Goal: Task Accomplishment & Management: Manage account settings

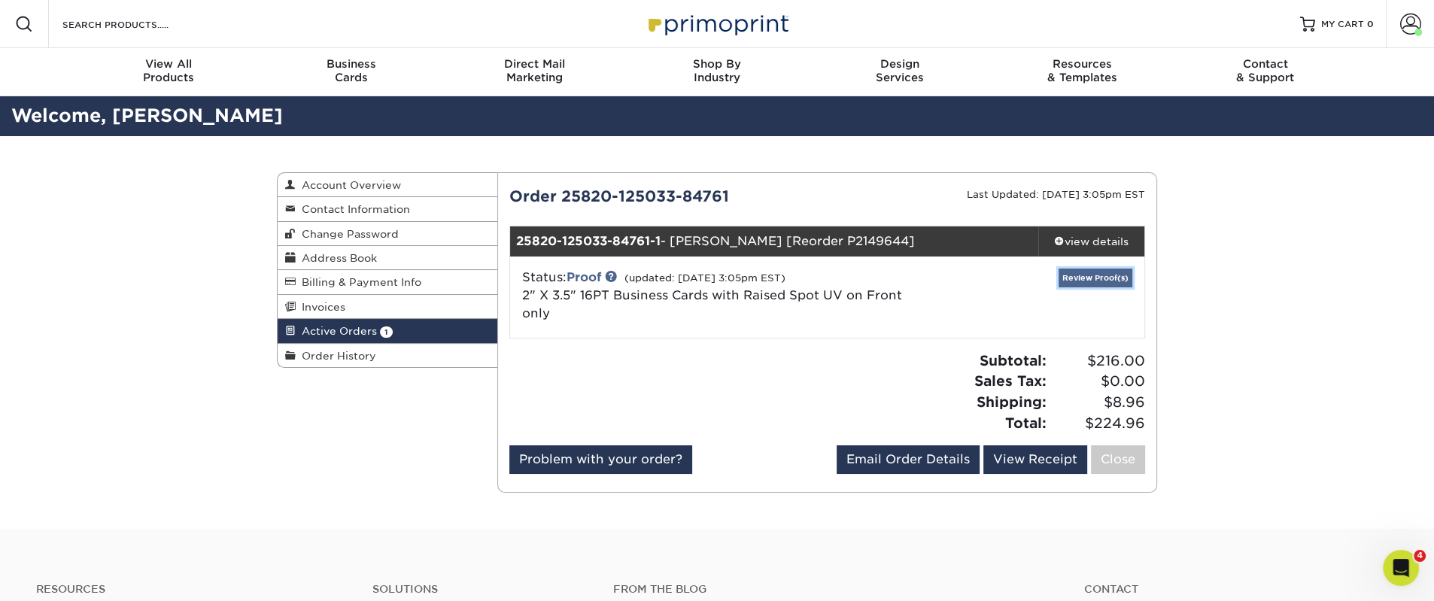
click at [1090, 284] on link "Review Proof(s)" at bounding box center [1096, 278] width 74 height 19
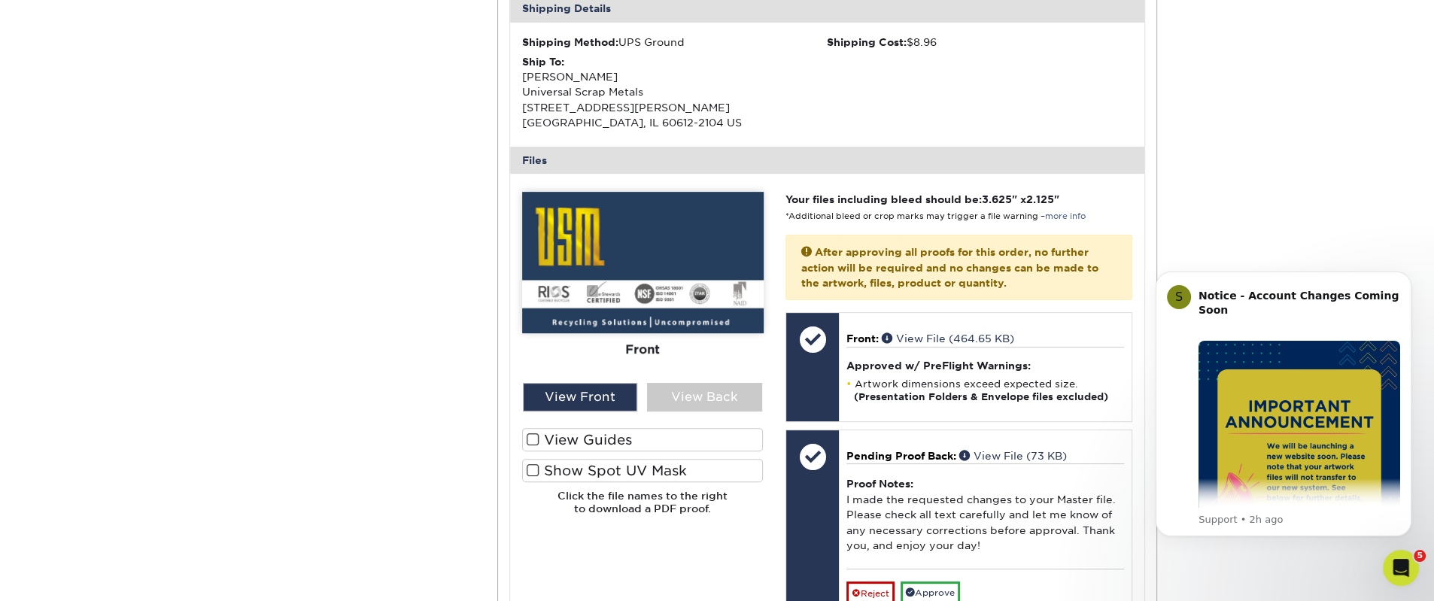
scroll to position [501, 0]
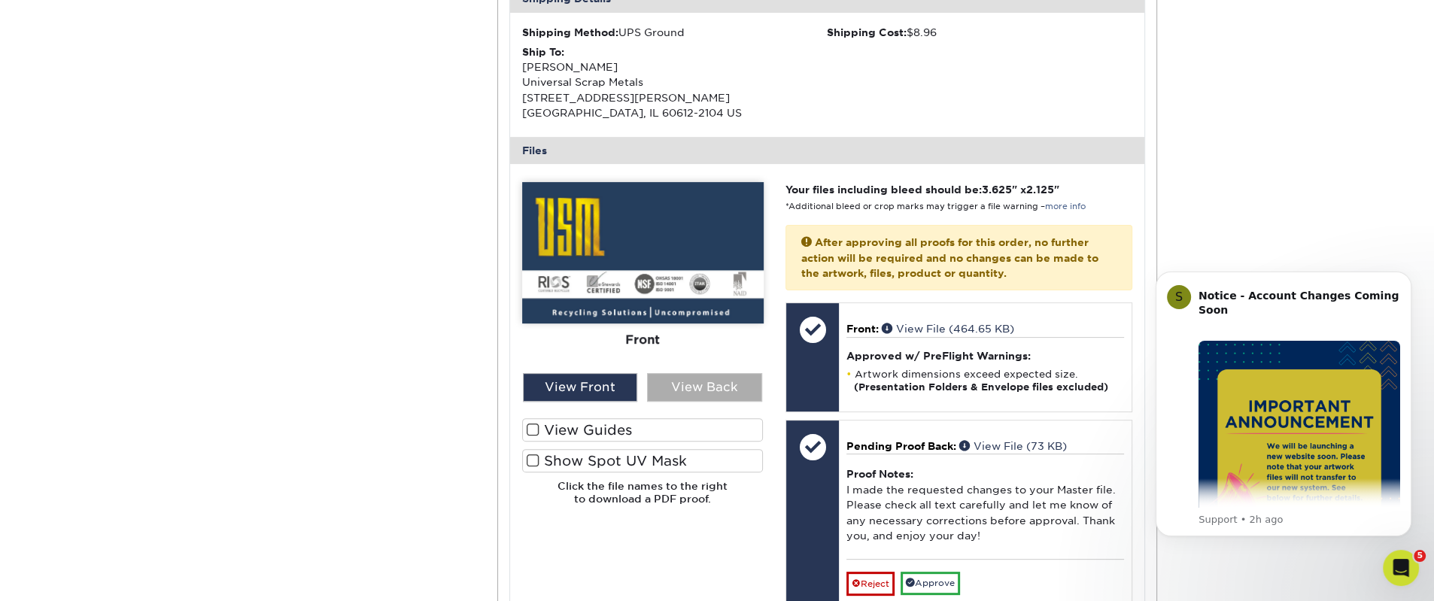
click at [717, 391] on div "View Back" at bounding box center [704, 387] width 115 height 29
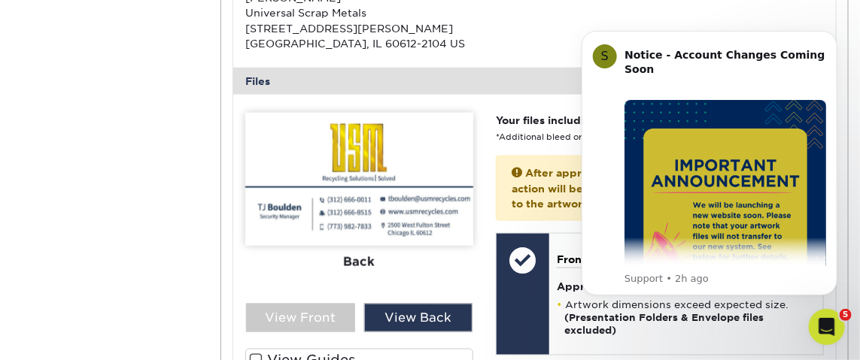
scroll to position [601, 0]
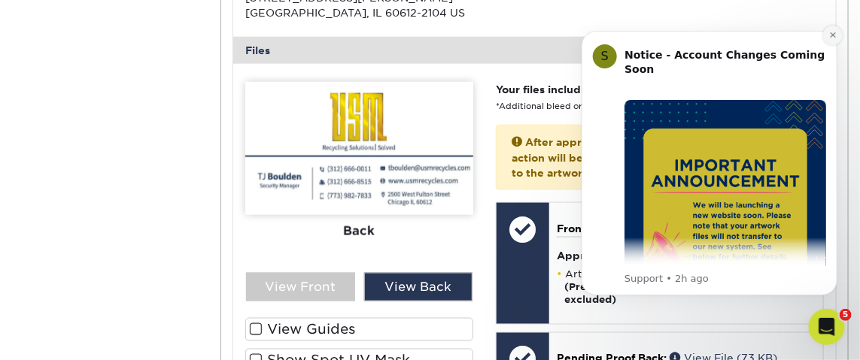
click at [835, 34] on icon "Dismiss notification" at bounding box center [832, 35] width 8 height 8
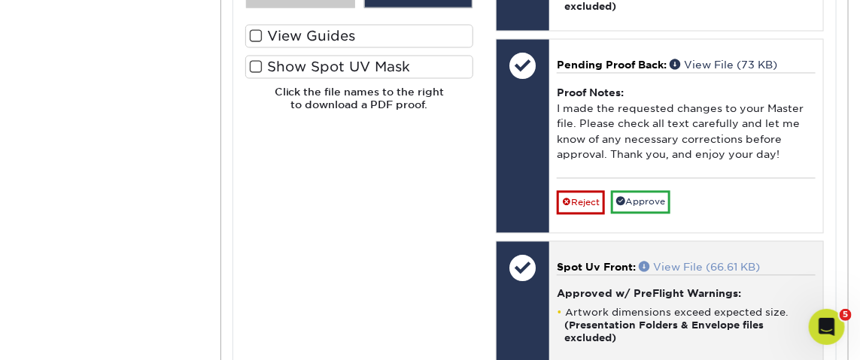
scroll to position [902, 0]
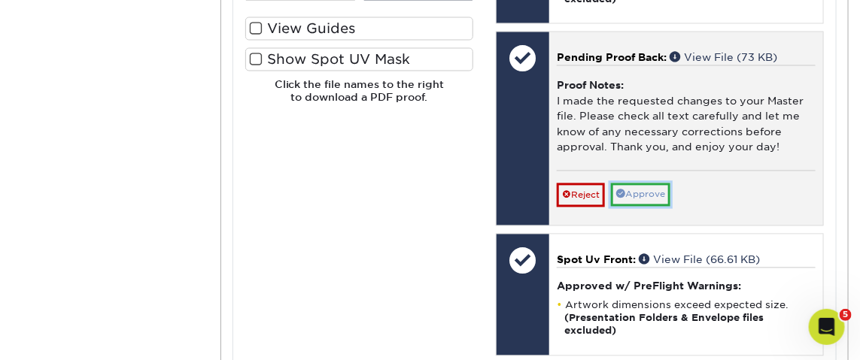
click at [641, 190] on link "Approve" at bounding box center [640, 195] width 59 height 23
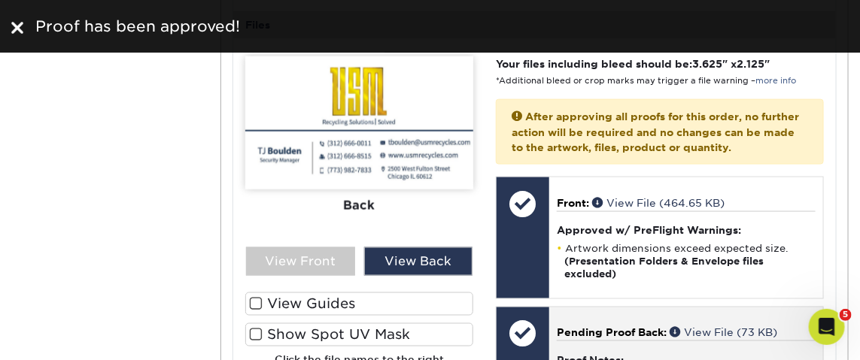
scroll to position [601, 0]
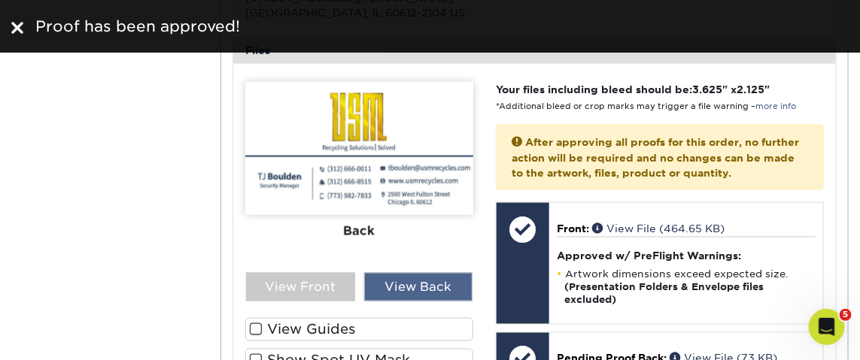
click at [420, 283] on div "View Back" at bounding box center [418, 287] width 108 height 29
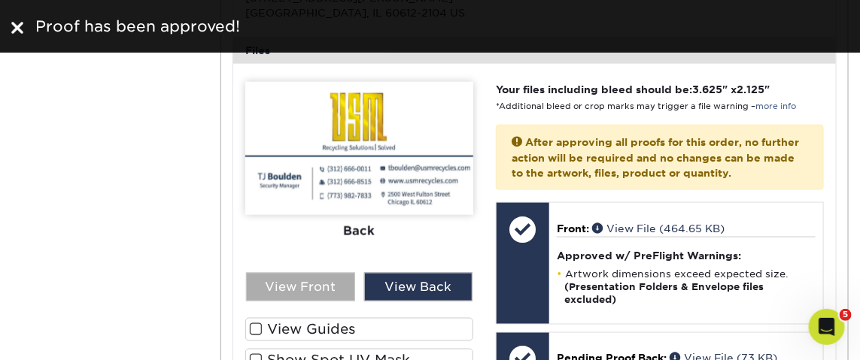
click at [321, 287] on div "View Front" at bounding box center [300, 287] width 108 height 29
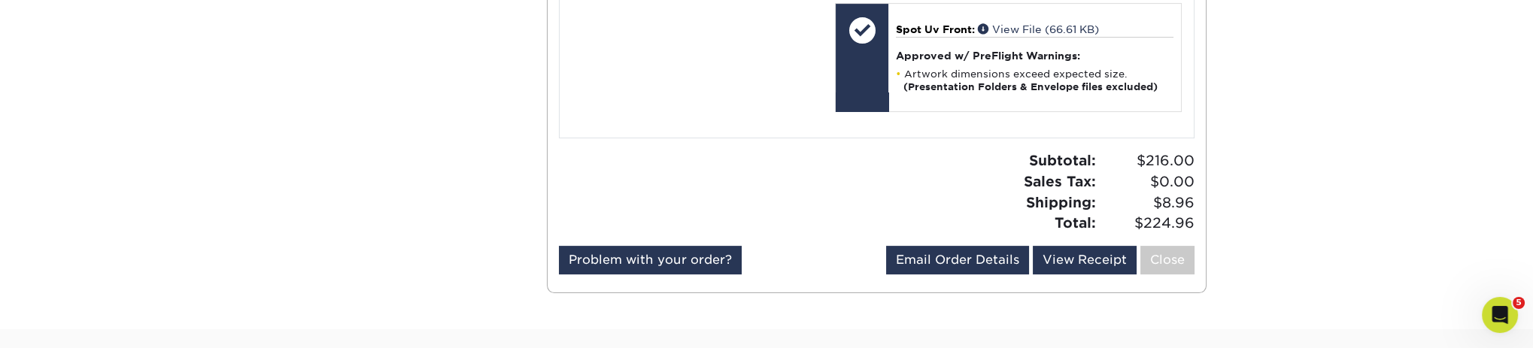
scroll to position [1153, 0]
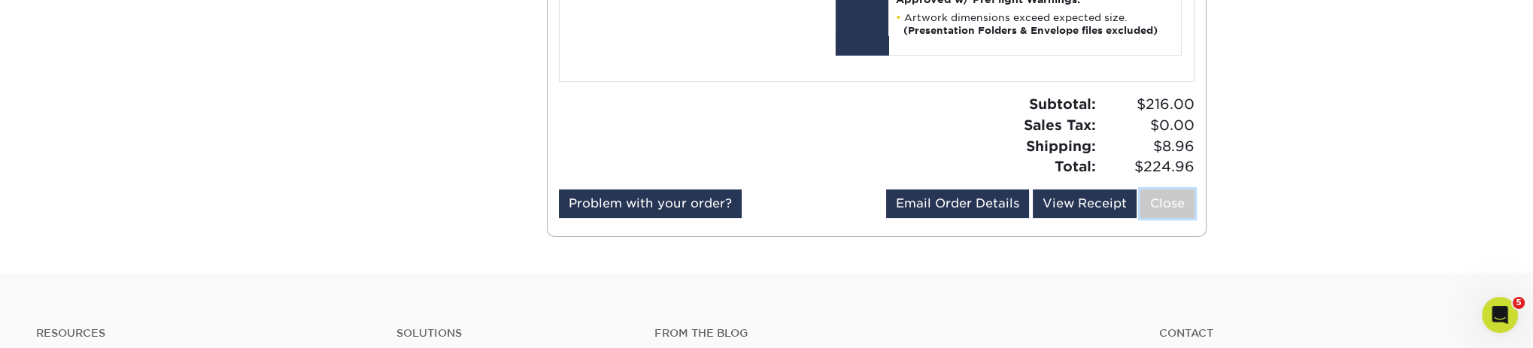
click at [1159, 198] on link "Close" at bounding box center [1168, 204] width 54 height 29
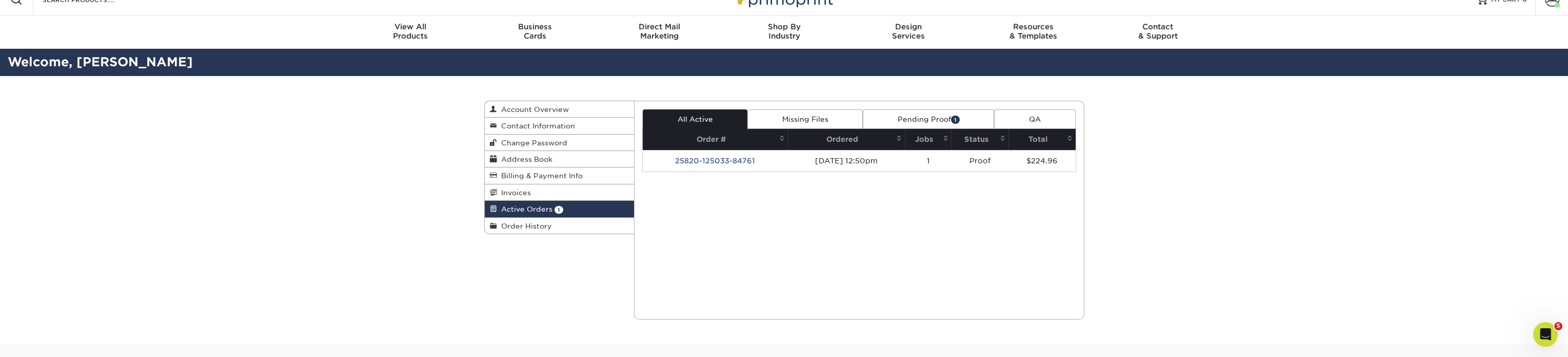
scroll to position [0, 0]
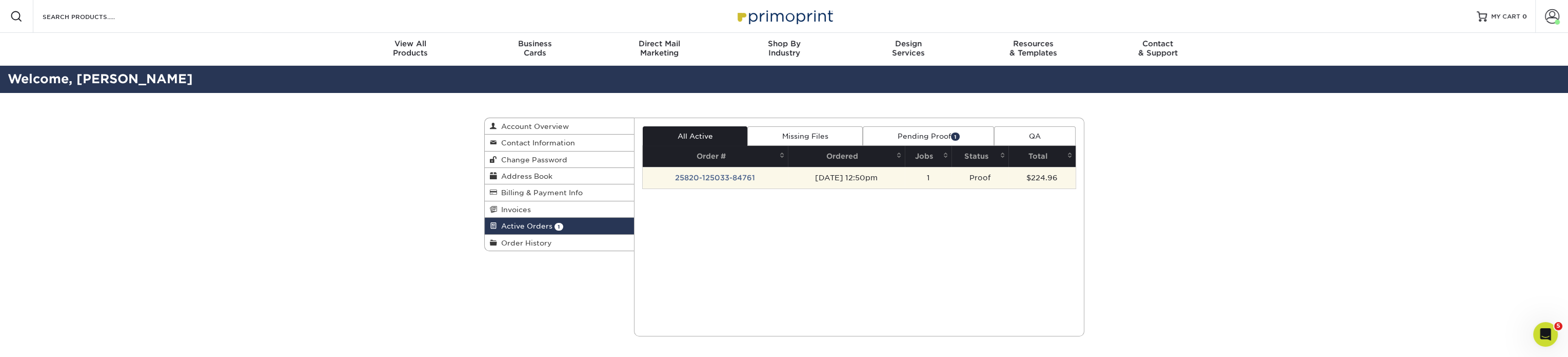
click at [842, 175] on td "[DATE] 12:50pm" at bounding box center [847, 178] width 117 height 22
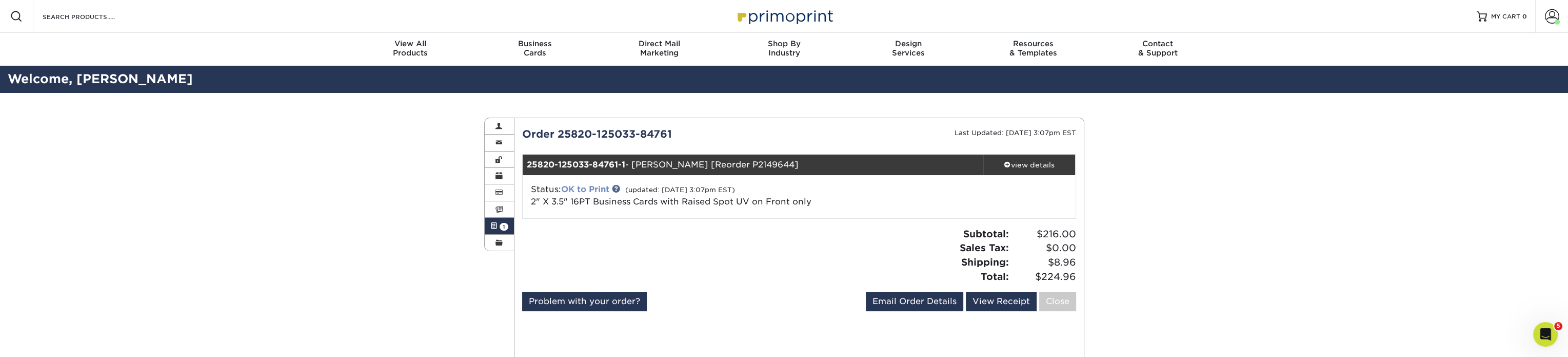
click at [575, 191] on link "OK to Print" at bounding box center [585, 189] width 48 height 10
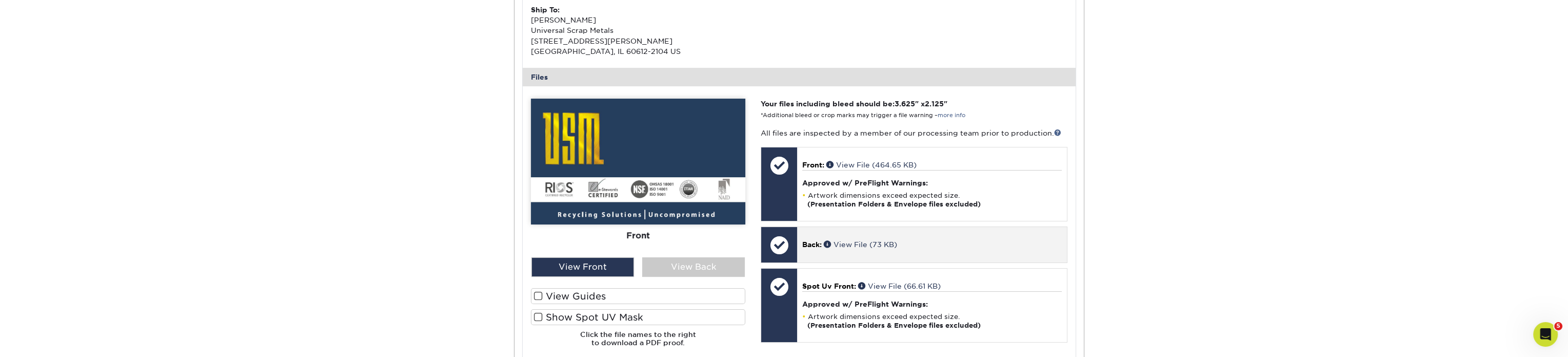
scroll to position [360, 0]
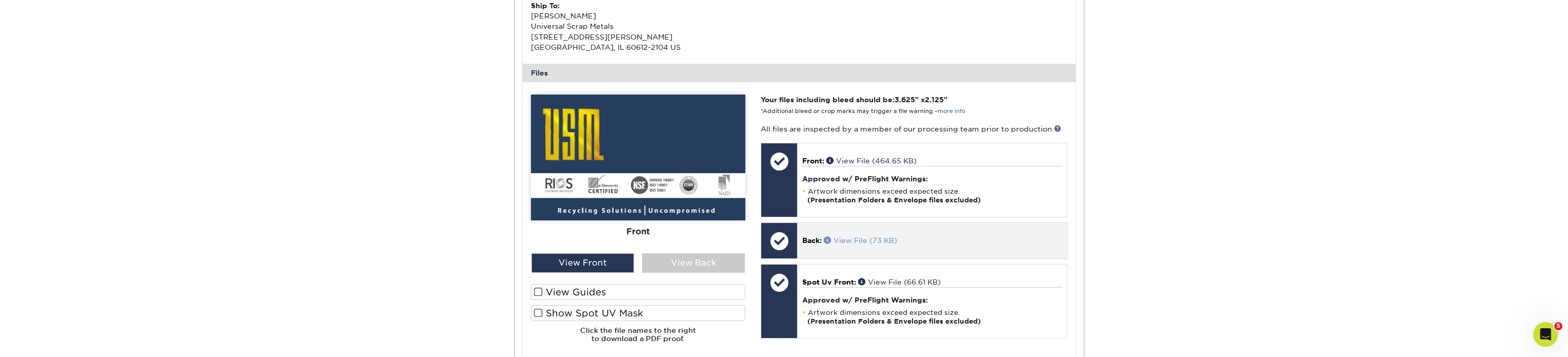
click at [854, 236] on link "View File (73 KB)" at bounding box center [860, 240] width 74 height 8
